Goal: Task Accomplishment & Management: Manage account settings

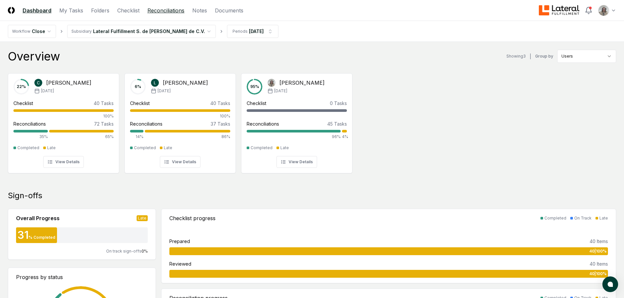
click at [152, 9] on link "Reconciliations" at bounding box center [165, 11] width 37 height 8
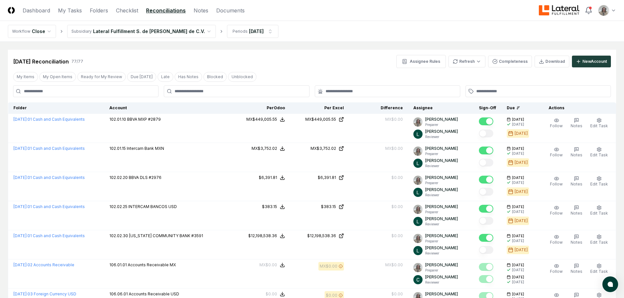
click at [294, 95] on div at bounding box center [236, 91] width 145 height 12
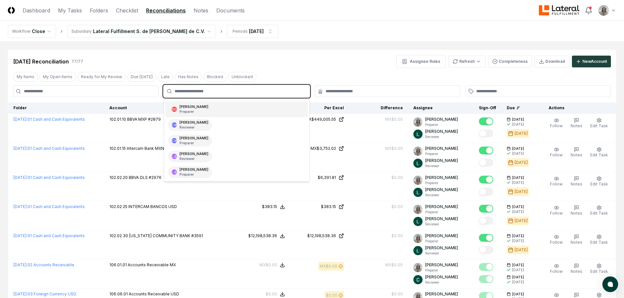
click at [201, 93] on input "text" at bounding box center [239, 91] width 130 height 6
click at [199, 109] on div "[PERSON_NAME] Preparer" at bounding box center [193, 109] width 29 height 10
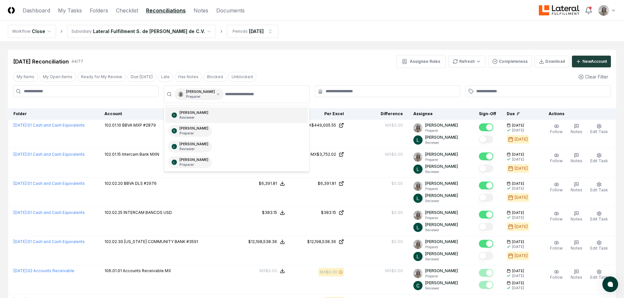
click at [338, 97] on div at bounding box center [387, 91] width 145 height 12
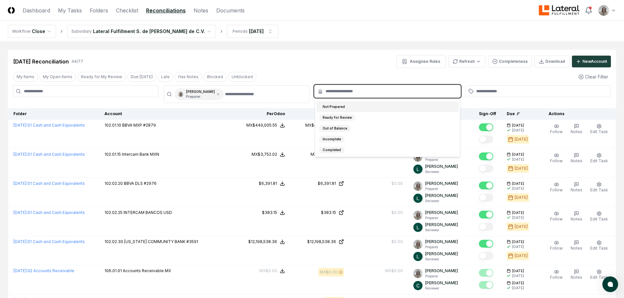
click at [342, 91] on input "text" at bounding box center [390, 91] width 130 height 6
click at [340, 135] on div "Incomplete" at bounding box center [387, 139] width 142 height 11
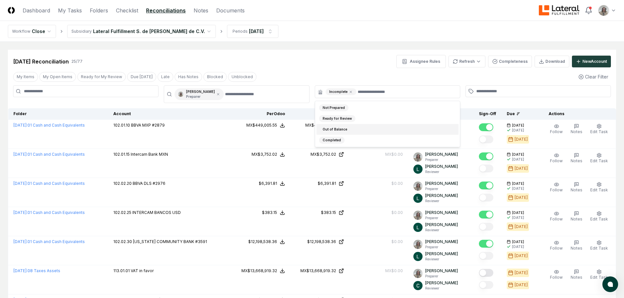
click at [319, 64] on div "[DATE] Reconciliation 25 / 77 Assignee Rules Refresh Completeness Download New …" at bounding box center [311, 61] width 597 height 13
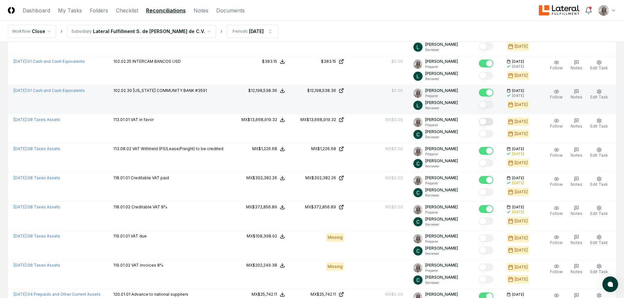
scroll to position [164, 0]
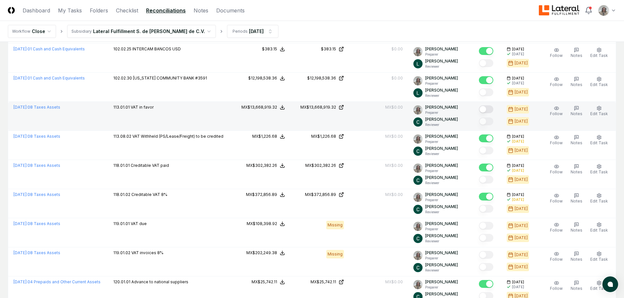
click at [489, 109] on button "Mark complete" at bounding box center [486, 109] width 14 height 8
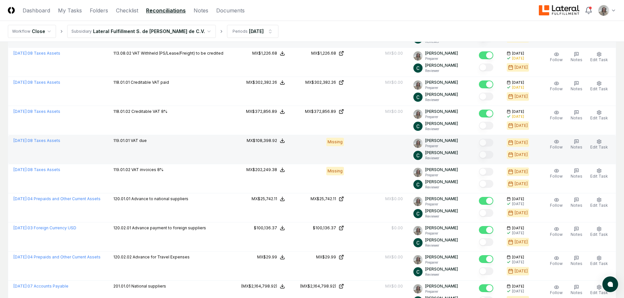
scroll to position [262, 0]
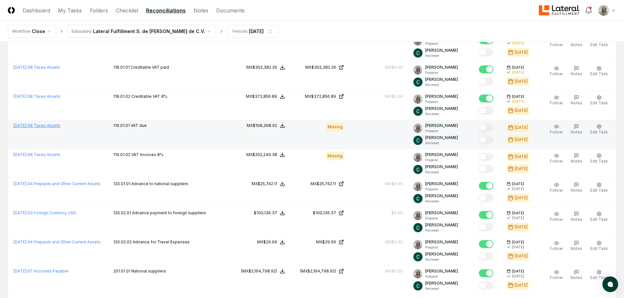
click at [49, 126] on link "[DATE] : 08 Taxes Assets" at bounding box center [36, 125] width 47 height 5
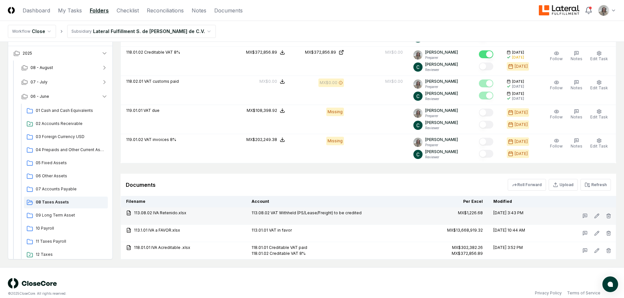
scroll to position [420, 0]
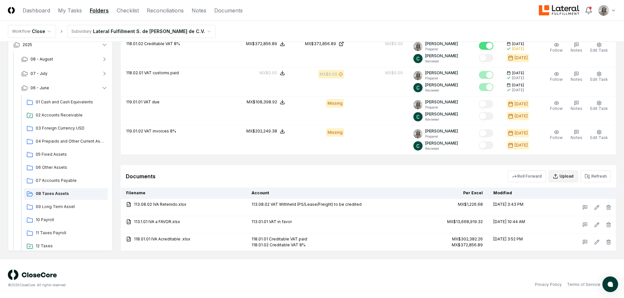
click at [558, 181] on button "Upload" at bounding box center [562, 177] width 29 height 12
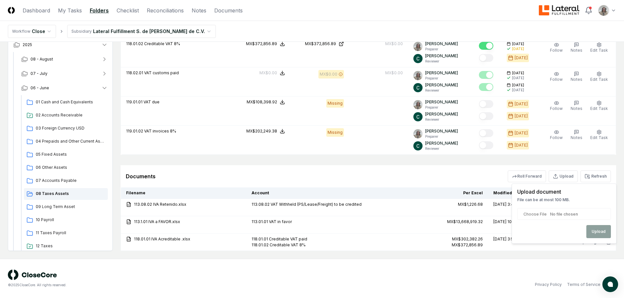
click at [536, 215] on input "file" at bounding box center [564, 214] width 94 height 12
type input "**********"
click at [595, 234] on button "Upload" at bounding box center [598, 231] width 25 height 13
click at [565, 180] on button "Upload" at bounding box center [562, 177] width 29 height 12
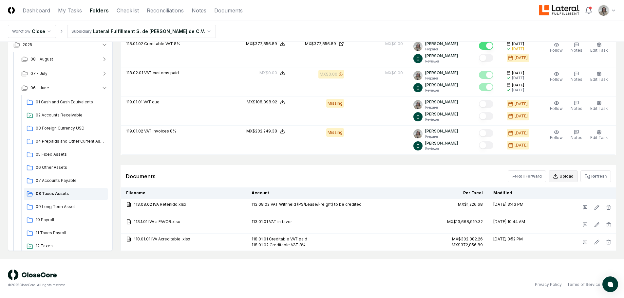
click at [565, 178] on button "Upload" at bounding box center [562, 177] width 29 height 12
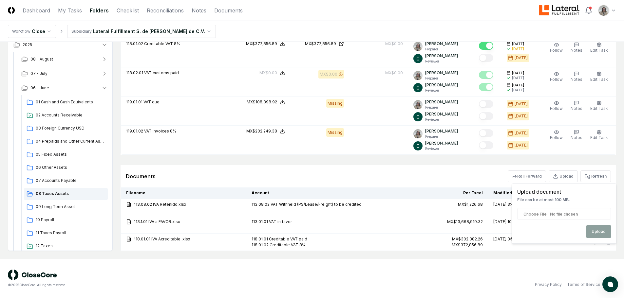
click at [564, 211] on input "file" at bounding box center [564, 214] width 94 height 12
type input "**********"
click at [596, 230] on button "Upload" at bounding box center [598, 231] width 25 height 13
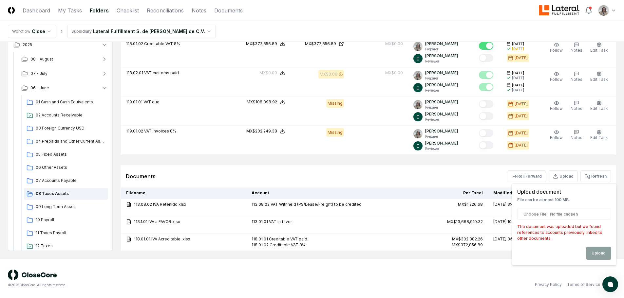
click at [596, 252] on div "Upload" at bounding box center [564, 253] width 94 height 13
click at [535, 179] on button "Roll Forward" at bounding box center [526, 177] width 38 height 12
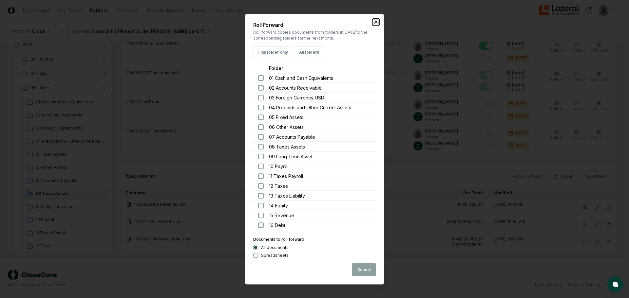
click at [373, 20] on icon "button" at bounding box center [375, 21] width 5 height 5
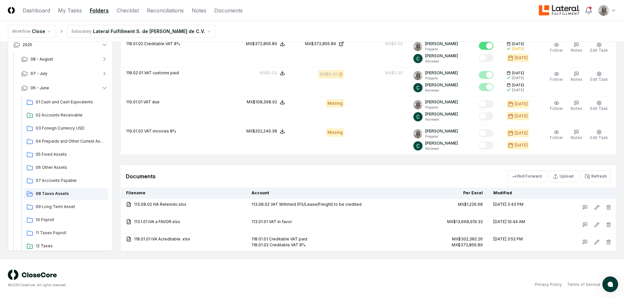
click at [583, 174] on button "Refresh" at bounding box center [595, 177] width 30 height 12
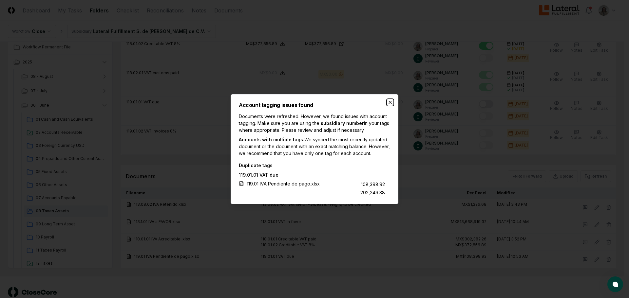
click at [389, 100] on icon "button" at bounding box center [389, 102] width 5 height 5
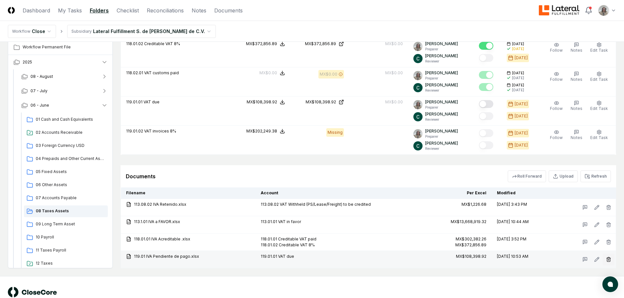
click at [609, 259] on icon "button" at bounding box center [608, 259] width 5 height 5
click at [604, 243] on button "Delete" at bounding box center [607, 240] width 24 height 13
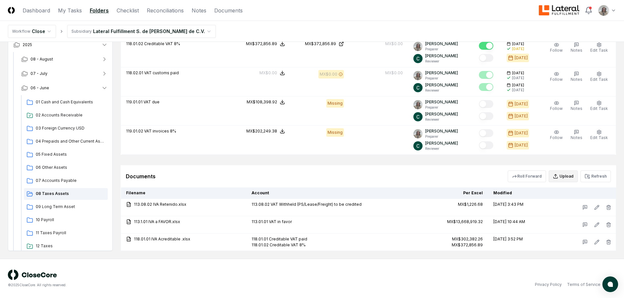
click at [569, 174] on button "Upload" at bounding box center [562, 177] width 29 height 12
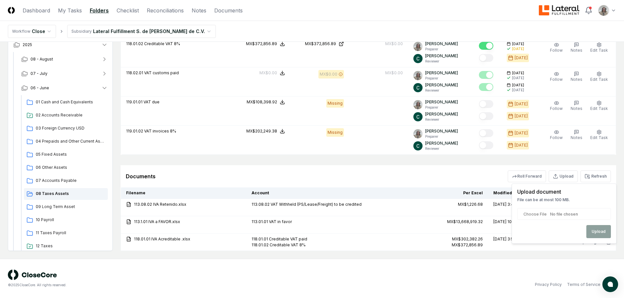
click at [526, 215] on input "file" at bounding box center [564, 214] width 94 height 12
type input "**********"
click at [592, 238] on div "Upload document File can be at most 100 MB. Upload" at bounding box center [563, 214] width 105 height 60
click at [596, 230] on button "Upload" at bounding box center [598, 231] width 25 height 13
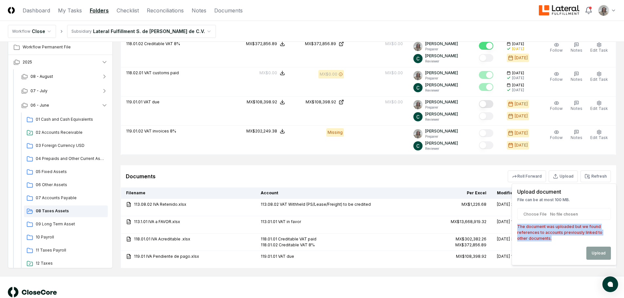
drag, startPoint x: 537, startPoint y: 240, endPoint x: 518, endPoint y: 229, distance: 22.2
click at [518, 229] on p "The document was uploaded but we found references to accounts previously linked…" at bounding box center [564, 233] width 94 height 18
click at [527, 290] on div "© 2025 CloseCore. All rights reserved. Privacy Policy Terms of Service" at bounding box center [312, 296] width 608 height 18
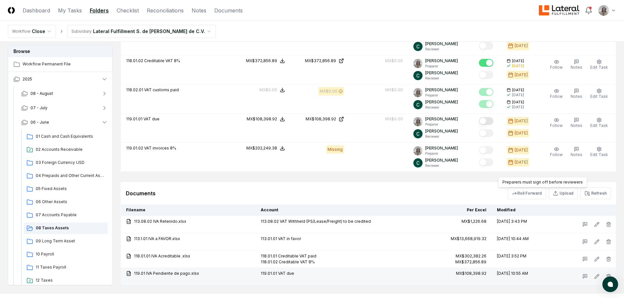
scroll to position [438, 0]
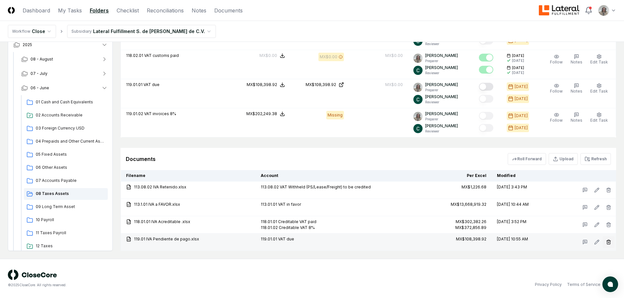
click at [609, 243] on line "button" at bounding box center [609, 242] width 0 height 1
click at [600, 279] on button "Delete" at bounding box center [607, 279] width 24 height 13
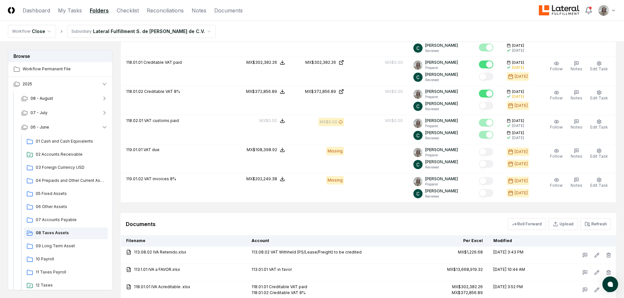
scroll to position [388, 0]
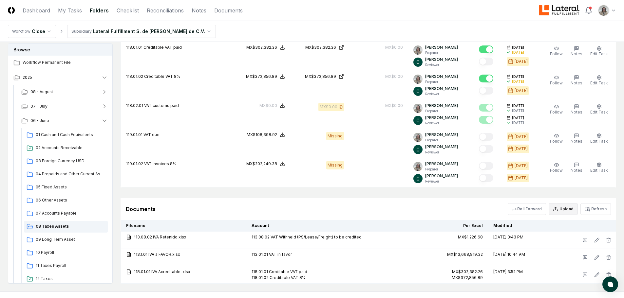
click at [564, 209] on button "Upload" at bounding box center [562, 209] width 29 height 12
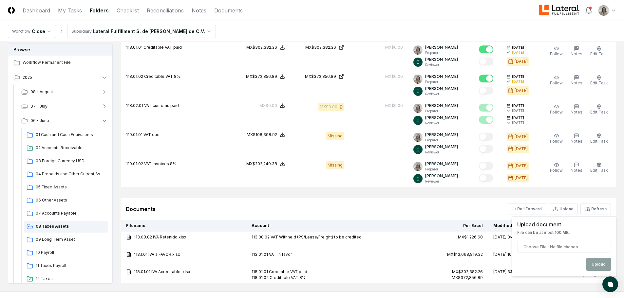
click at [552, 246] on input "file" at bounding box center [564, 247] width 94 height 12
type input "**********"
click at [603, 267] on button "Upload" at bounding box center [598, 264] width 25 height 13
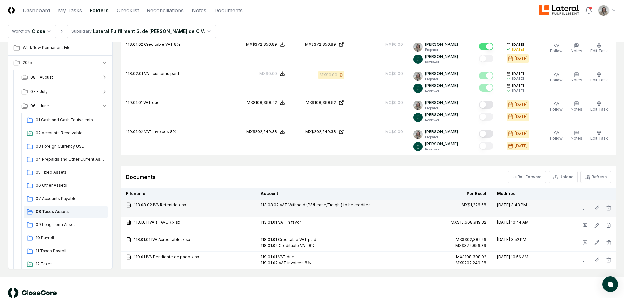
scroll to position [438, 0]
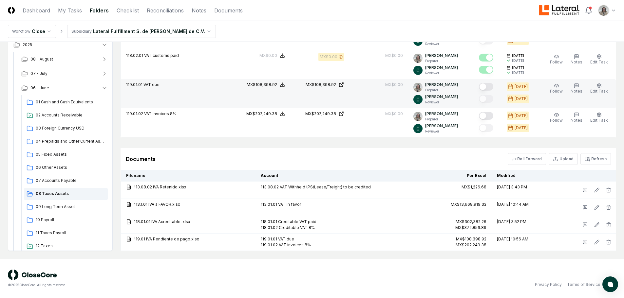
drag, startPoint x: 489, startPoint y: 90, endPoint x: 488, endPoint y: 98, distance: 7.2
click at [489, 90] on button "Mark complete" at bounding box center [486, 87] width 14 height 8
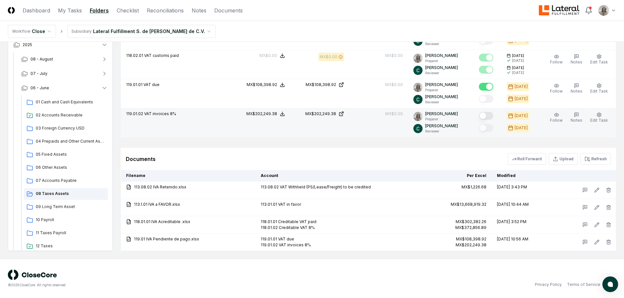
click at [489, 117] on button "Mark complete" at bounding box center [486, 116] width 14 height 8
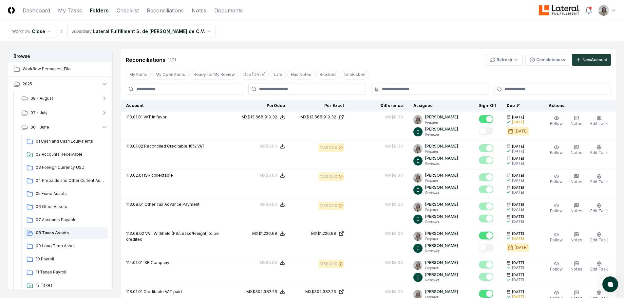
scroll to position [0, 0]
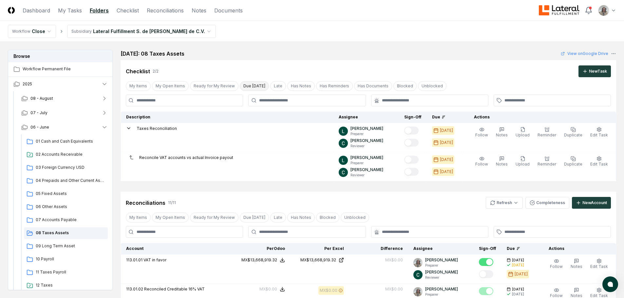
click at [245, 85] on button "Due [DATE]" at bounding box center [254, 86] width 29 height 10
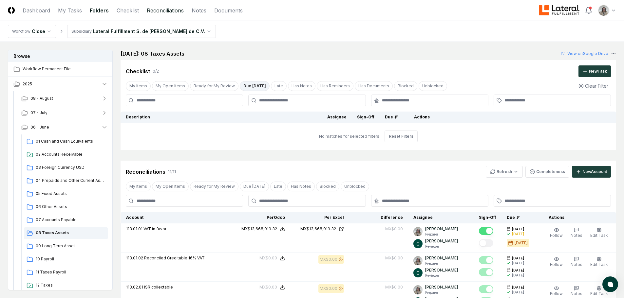
click at [162, 9] on link "Reconciliations" at bounding box center [165, 11] width 37 height 8
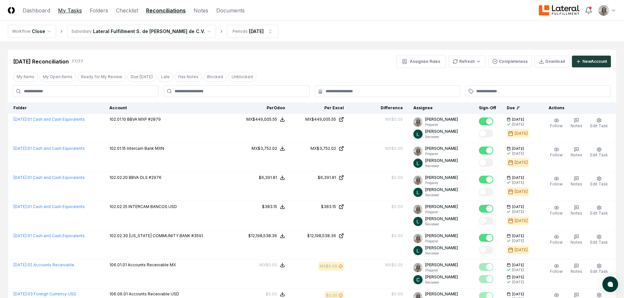
click at [70, 8] on link "My Tasks" at bounding box center [70, 11] width 24 height 8
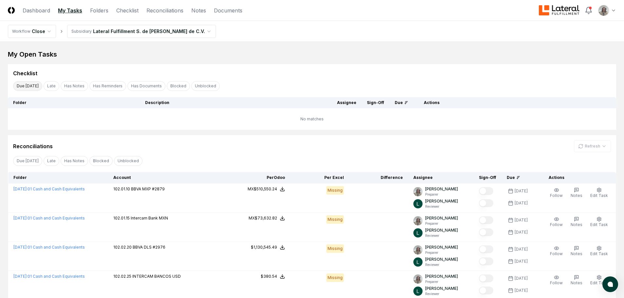
click at [28, 85] on button "Due [DATE]" at bounding box center [27, 86] width 29 height 10
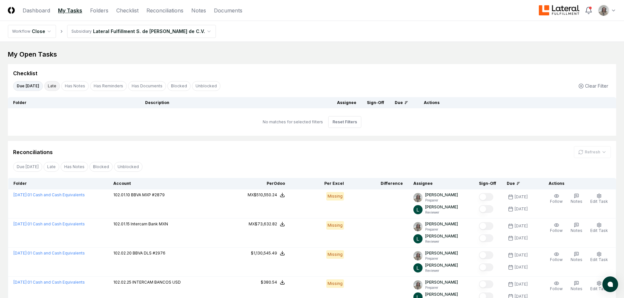
click at [45, 82] on button "Late" at bounding box center [52, 86] width 16 height 10
click at [99, 10] on link "Folders" at bounding box center [99, 11] width 18 height 8
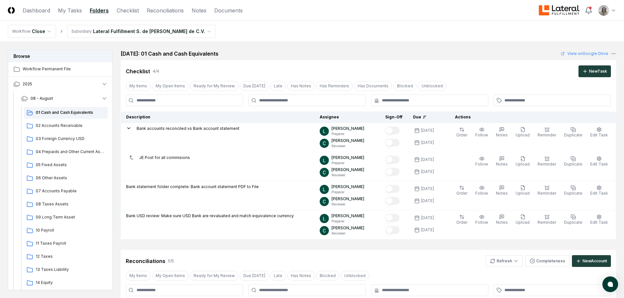
click at [119, 33] on html "CloseCore Dashboard My Tasks Folders Checklist Reconciliations Notes Documents …" at bounding box center [312, 285] width 624 height 571
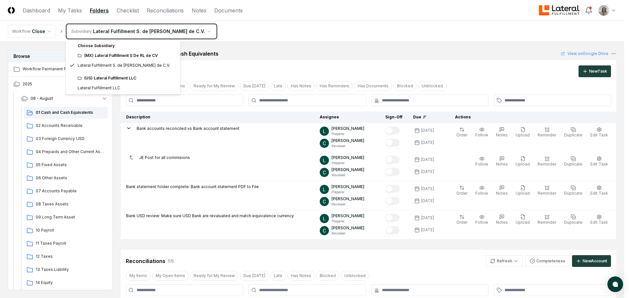
click at [120, 32] on html "CloseCore Dashboard My Tasks Folders Checklist Reconciliations Notes Documents …" at bounding box center [314, 285] width 629 height 571
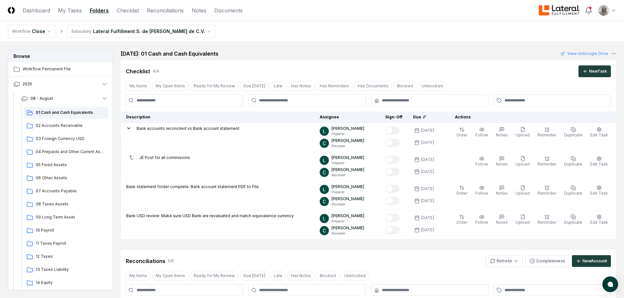
click at [46, 30] on html "CloseCore Dashboard My Tasks Folders Checklist Reconciliations Notes Documents …" at bounding box center [312, 285] width 624 height 571
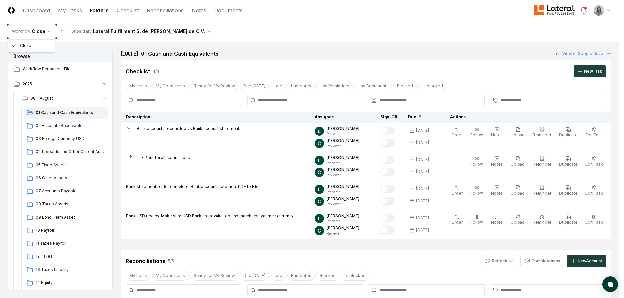
click at [46, 30] on html "CloseCore Dashboard My Tasks Folders Checklist Reconciliations Notes Documents …" at bounding box center [312, 285] width 624 height 571
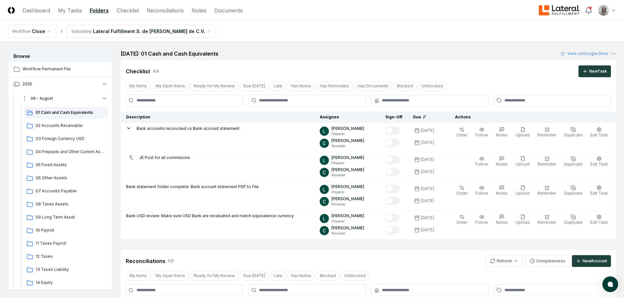
click at [69, 96] on button "08 - August" at bounding box center [64, 98] width 97 height 14
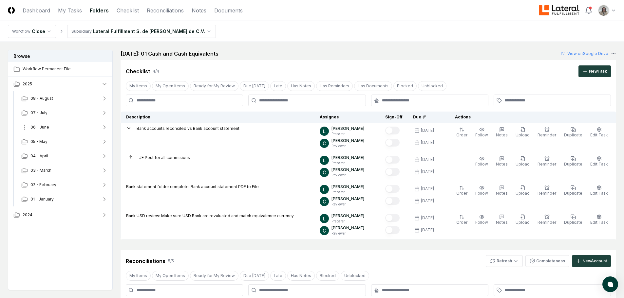
click at [105, 126] on icon "button" at bounding box center [104, 127] width 7 height 7
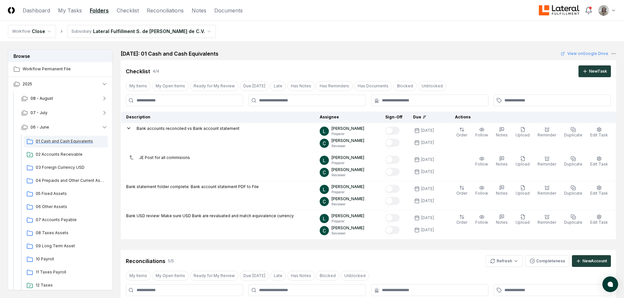
click at [68, 142] on span "01 Cash and Cash Equivalents" at bounding box center [70, 141] width 69 height 6
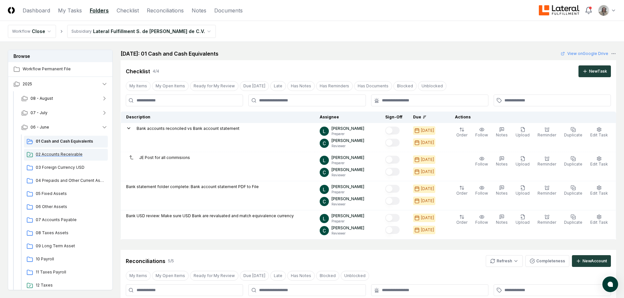
click at [68, 158] on div "02 Accounts Receivable" at bounding box center [66, 155] width 84 height 12
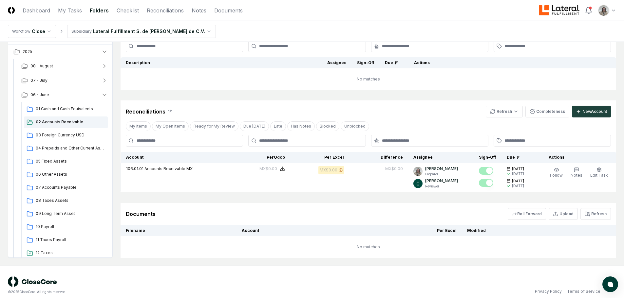
scroll to position [95, 0]
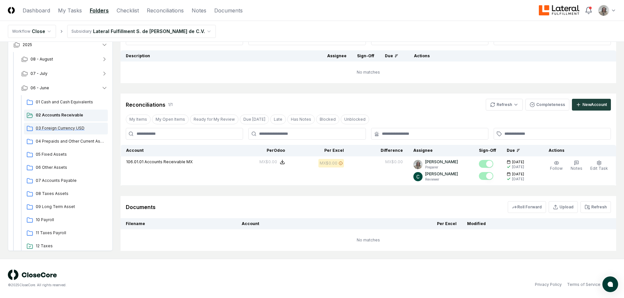
click at [70, 128] on span "03 Foreign Currency USD" at bounding box center [70, 128] width 69 height 6
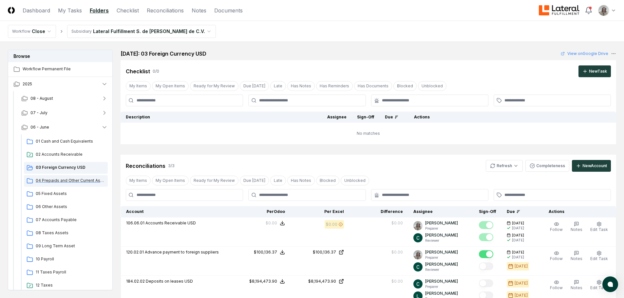
click at [58, 182] on span "04 Prepaids and Other Current Assets" at bounding box center [70, 181] width 69 height 6
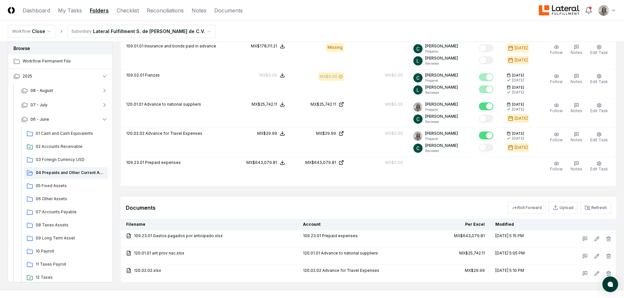
scroll to position [196, 0]
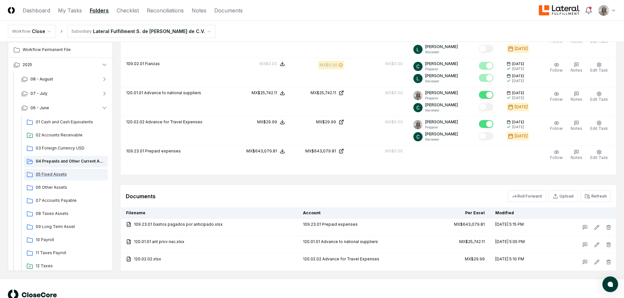
click at [50, 172] on span "05 Fixed Assets" at bounding box center [70, 175] width 69 height 6
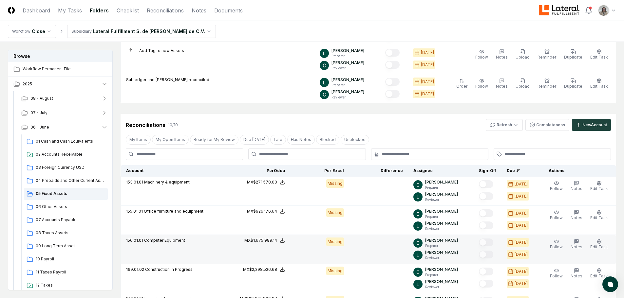
scroll to position [196, 0]
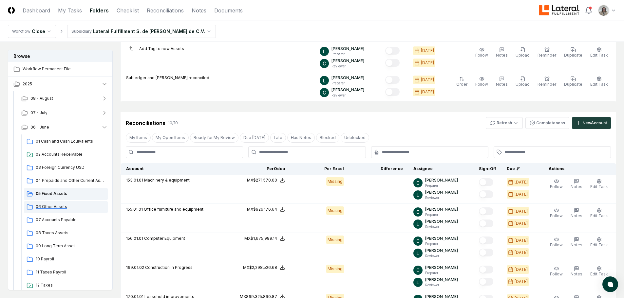
click at [58, 205] on span "06 Other Assets" at bounding box center [70, 207] width 69 height 6
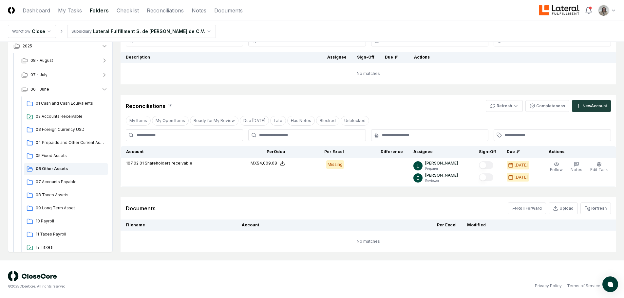
scroll to position [61, 0]
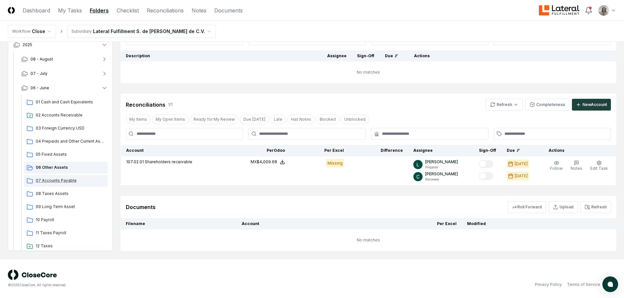
click at [58, 183] on span "07 Accounts Payable" at bounding box center [70, 181] width 69 height 6
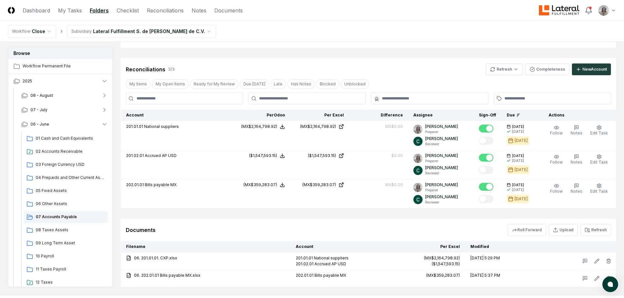
scroll to position [589, 0]
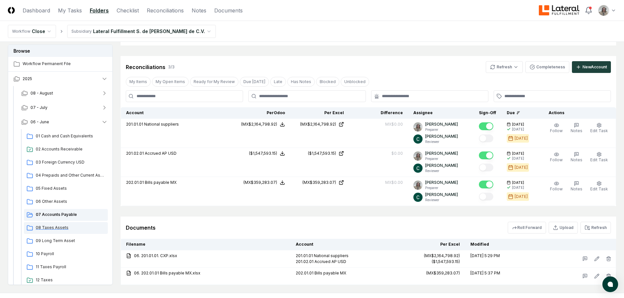
click at [51, 228] on span "08 Taxes Assets" at bounding box center [70, 228] width 69 height 6
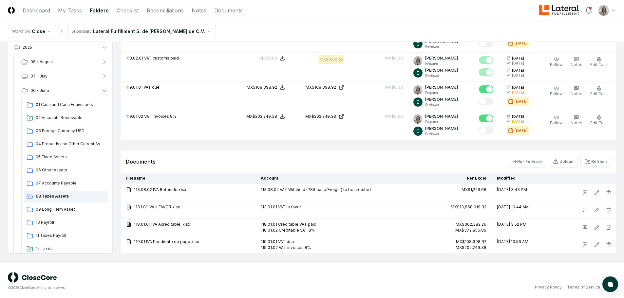
scroll to position [438, 0]
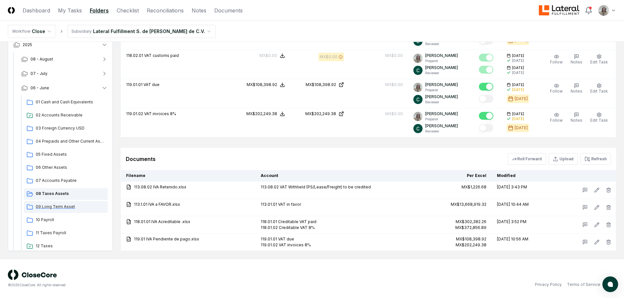
click at [57, 209] on span "09 Long Term Asset" at bounding box center [70, 207] width 69 height 6
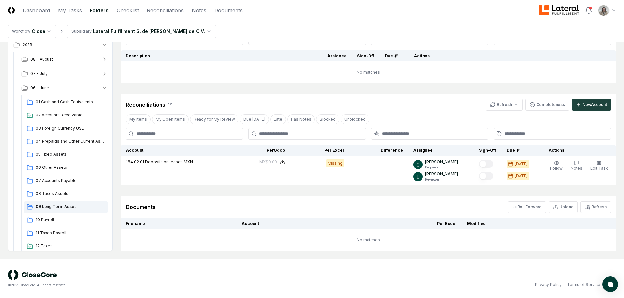
scroll to position [61, 0]
click at [44, 217] on span "10 Payroll" at bounding box center [70, 220] width 69 height 6
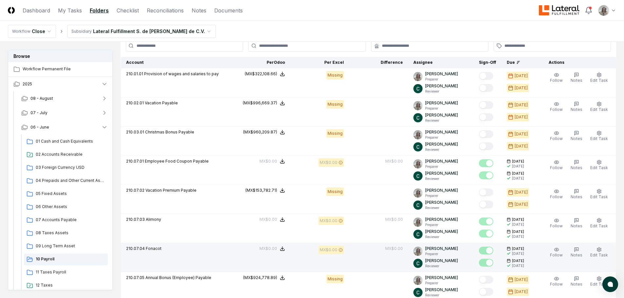
scroll to position [295, 0]
